Goal: Information Seeking & Learning: Find specific fact

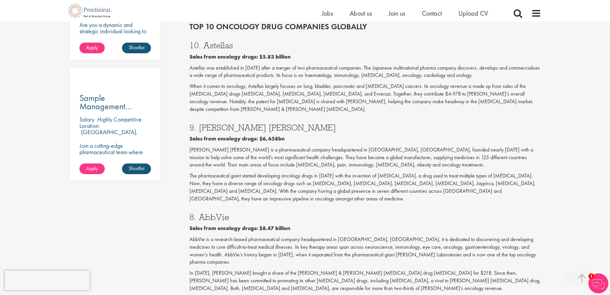
click at [259, 172] on p "The pharmaceutical giant started developing oncology drugs in [DATE] with the i…" at bounding box center [366, 187] width 352 height 30
drag, startPoint x: 258, startPoint y: 168, endPoint x: 272, endPoint y: 168, distance: 14.6
click at [272, 172] on p "The pharmaceutical giant started developing oncology drugs in [DATE] with the i…" at bounding box center [366, 187] width 352 height 30
copy p "[MEDICAL_DATA],"
drag, startPoint x: 294, startPoint y: 181, endPoint x: 286, endPoint y: 179, distance: 8.2
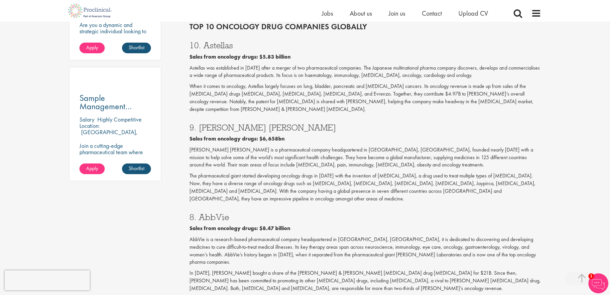
click at [294, 181] on div "9. [PERSON_NAME] [PERSON_NAME] Sales from oncology drugs: $6,658[PERSON_NAME] i…" at bounding box center [366, 160] width 362 height 89
drag, startPoint x: 258, startPoint y: 169, endPoint x: 271, endPoint y: 169, distance: 12.3
click at [271, 172] on p "The pharmaceutical giant started developing oncology drugs in [DATE] with the i…" at bounding box center [366, 187] width 352 height 30
copy p "[MEDICAL_DATA]"
drag, startPoint x: 275, startPoint y: 168, endPoint x: 292, endPoint y: 168, distance: 17.0
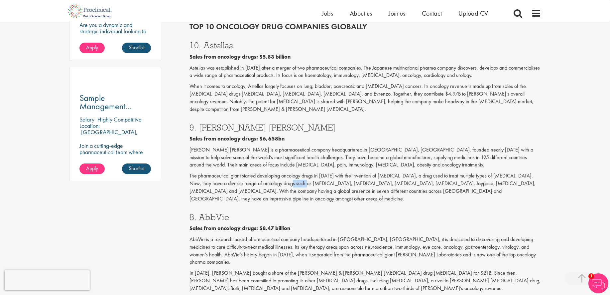
click at [292, 172] on p "The pharmaceutical giant started developing oncology drugs in [DATE] with the i…" at bounding box center [366, 187] width 352 height 30
copy p "[MEDICAL_DATA]"
click at [258, 86] on p "When it comes to oncology, Astellas largely focuses on lung, bladder, pancreati…" at bounding box center [366, 97] width 352 height 30
drag, startPoint x: 206, startPoint y: 86, endPoint x: 220, endPoint y: 86, distance: 14.3
click at [219, 86] on p "When it comes to oncology, Astellas largely focuses on lung, bladder, pancreati…" at bounding box center [366, 97] width 352 height 30
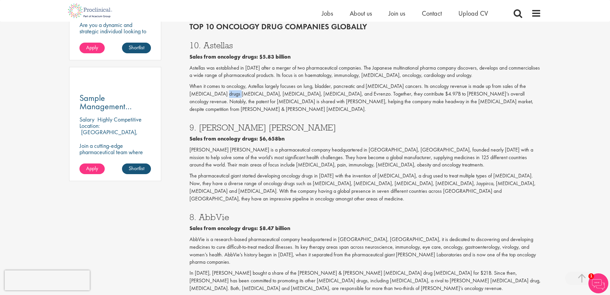
copy p "[MEDICAL_DATA]"
click at [237, 146] on p "[PERSON_NAME] [PERSON_NAME] is a pharmaceutical company headquartered in [GEOGR…" at bounding box center [366, 157] width 352 height 23
drag, startPoint x: 251, startPoint y: 87, endPoint x: 268, endPoint y: 88, distance: 17.4
click at [268, 88] on p "When it comes to oncology, Astellas largely focuses on lung, bladder, pancreati…" at bounding box center [366, 97] width 352 height 30
copy p "Evrenzo"
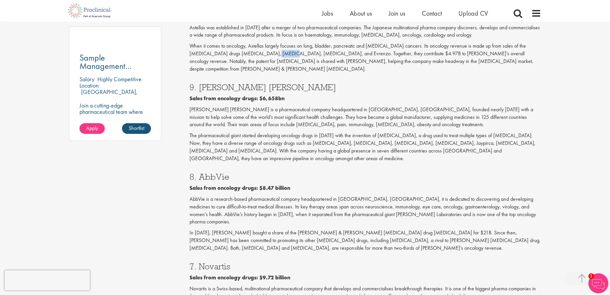
scroll to position [588, 0]
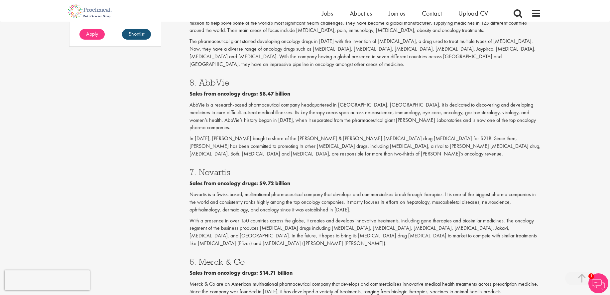
click at [245, 135] on p "In [DATE], [PERSON_NAME] bought a share of the [PERSON_NAME] & [PERSON_NAME] [M…" at bounding box center [366, 146] width 352 height 23
drag, startPoint x: 345, startPoint y: 115, endPoint x: 358, endPoint y: 115, distance: 14.0
click at [363, 135] on p "In [DATE], [PERSON_NAME] bought a share of the [PERSON_NAME] & [PERSON_NAME] [M…" at bounding box center [366, 146] width 352 height 23
click at [355, 135] on p "In [DATE], [PERSON_NAME] bought a share of the [PERSON_NAME] & [PERSON_NAME] [M…" at bounding box center [366, 146] width 352 height 23
drag, startPoint x: 343, startPoint y: 116, endPoint x: 358, endPoint y: 116, distance: 15.6
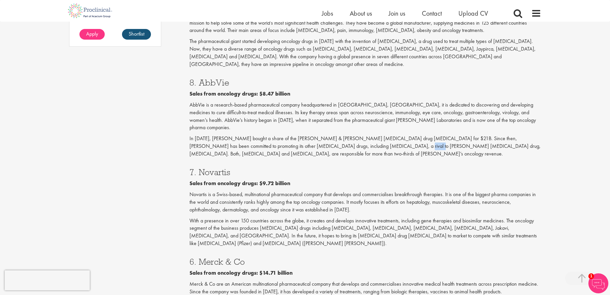
click at [358, 135] on p "In [DATE], [PERSON_NAME] bought a share of the [PERSON_NAME] & [PERSON_NAME] [M…" at bounding box center [366, 146] width 352 height 23
copy p "[MEDICAL_DATA]"
click at [324, 135] on p "In [DATE], [PERSON_NAME] bought a share of the [PERSON_NAME] & [PERSON_NAME] [M…" at bounding box center [366, 146] width 352 height 23
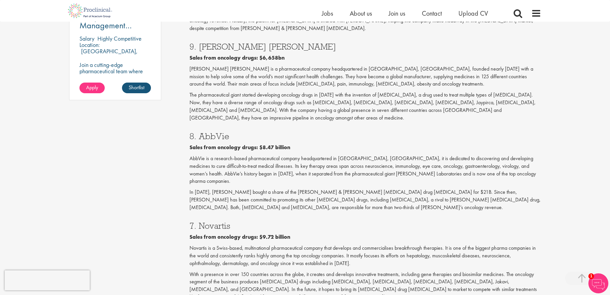
scroll to position [529, 0]
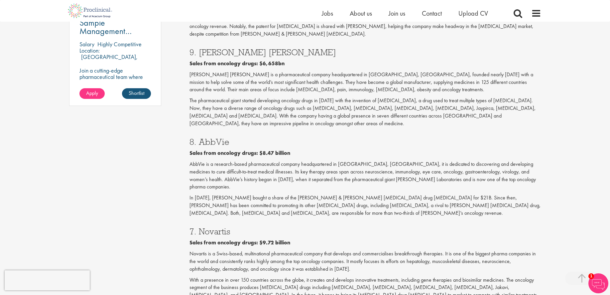
click at [211, 194] on p "In [DATE], [PERSON_NAME] bought a share of the [PERSON_NAME] & [PERSON_NAME] [M…" at bounding box center [366, 205] width 352 height 23
drag, startPoint x: 211, startPoint y: 175, endPoint x: 229, endPoint y: 174, distance: 18.6
click at [229, 194] on p "In [DATE], [PERSON_NAME] bought a share of the [PERSON_NAME] & [PERSON_NAME] [M…" at bounding box center [366, 205] width 352 height 23
copy p "[MEDICAL_DATA]"
